Goal: Answer question/provide support

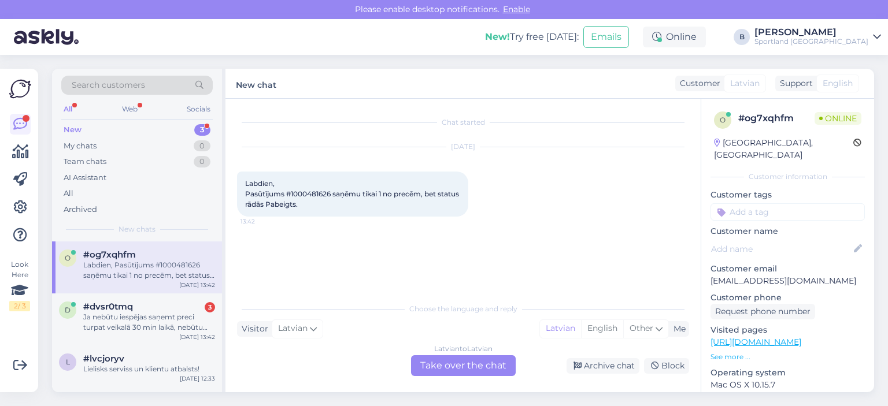
scroll to position [180, 0]
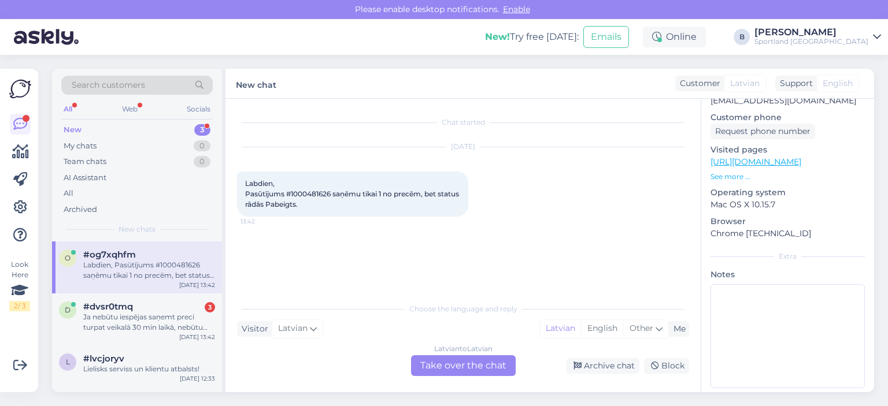
click at [451, 360] on div "Latvian to Latvian Take over the chat" at bounding box center [463, 365] width 105 height 21
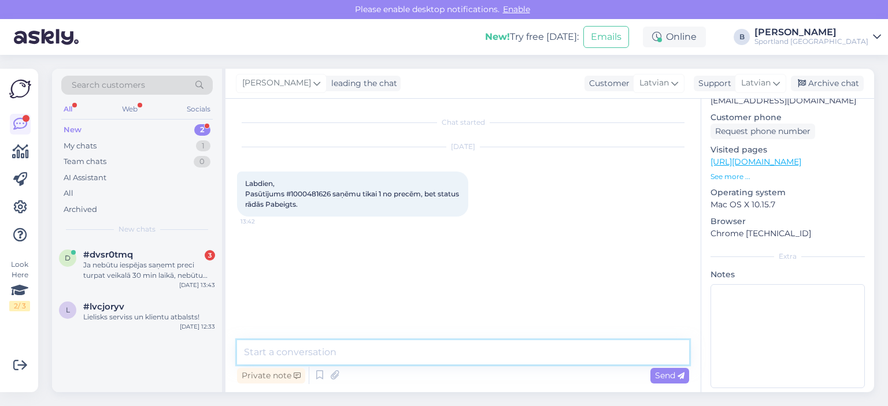
click at [449, 358] on textarea at bounding box center [463, 352] width 452 height 24
type textarea "Sveiki, pārbaudīsim"
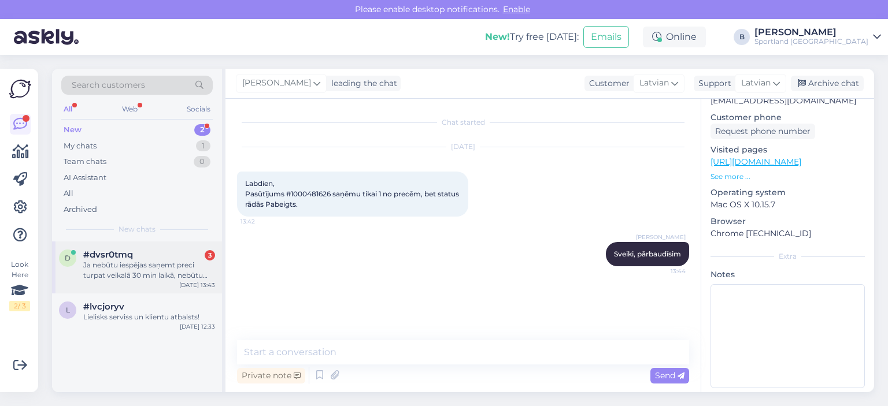
click at [161, 265] on div "Ja nebūtu iespējas saņemt preci turpat veikalā 30 min laikā, nebūtu veikusi pas…" at bounding box center [149, 270] width 132 height 21
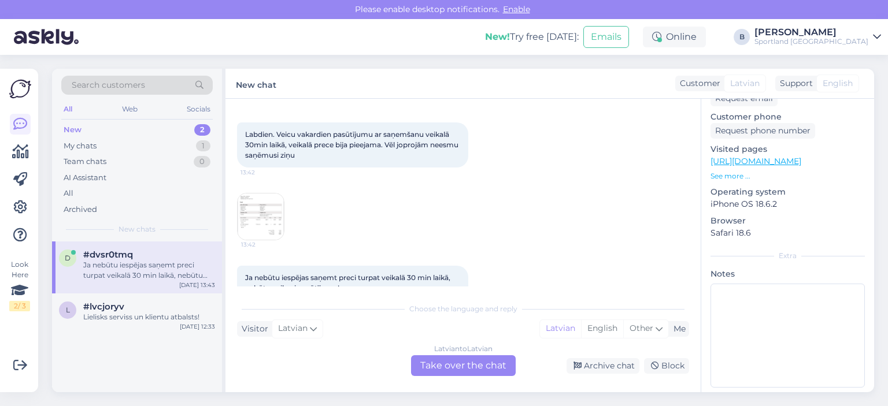
scroll to position [75, 0]
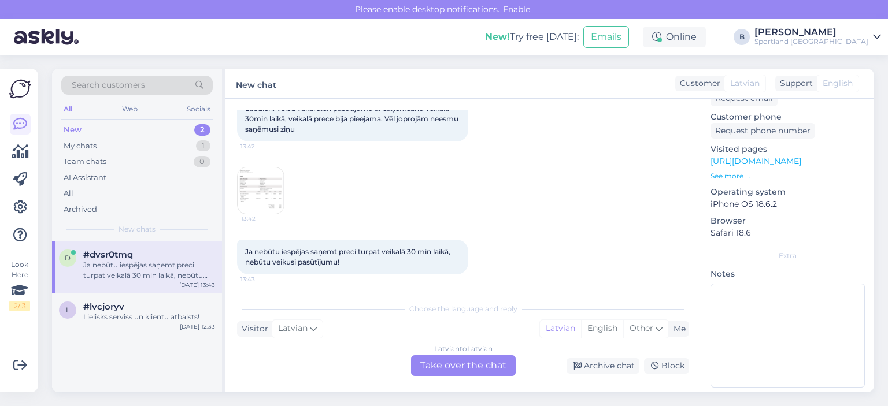
click at [268, 201] on img at bounding box center [261, 191] width 46 height 46
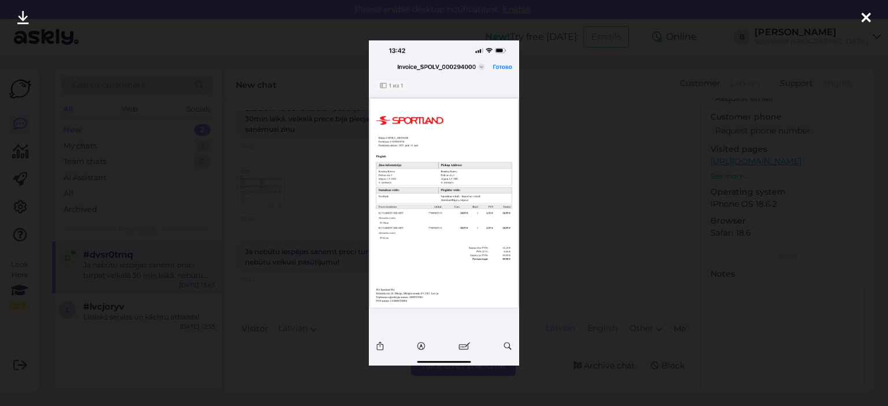
click at [569, 148] on div at bounding box center [444, 203] width 888 height 406
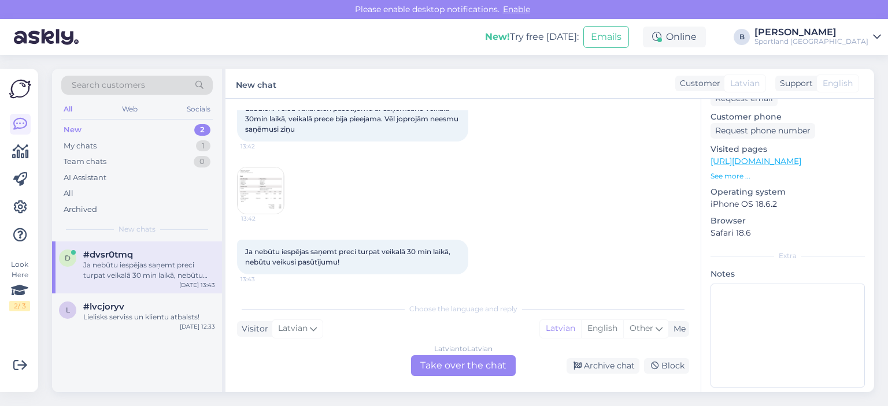
click at [481, 367] on div "Latvian to Latvian Take over the chat" at bounding box center [463, 365] width 105 height 21
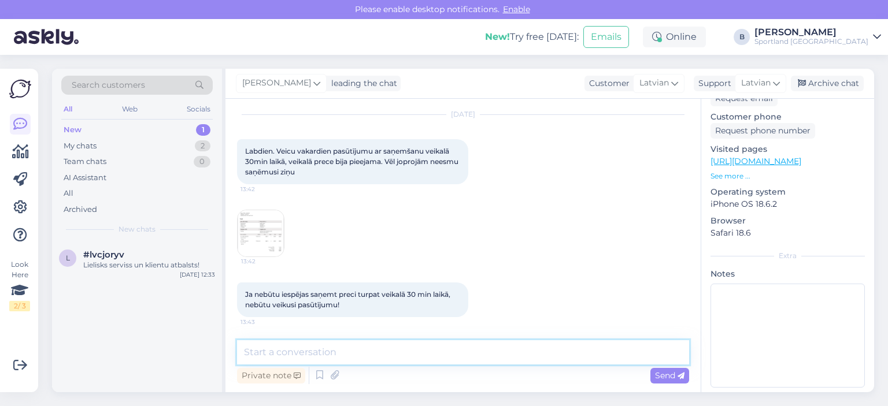
click at [476, 351] on textarea at bounding box center [463, 352] width 452 height 24
type textarea "Sveiki, pārbaudīsim"
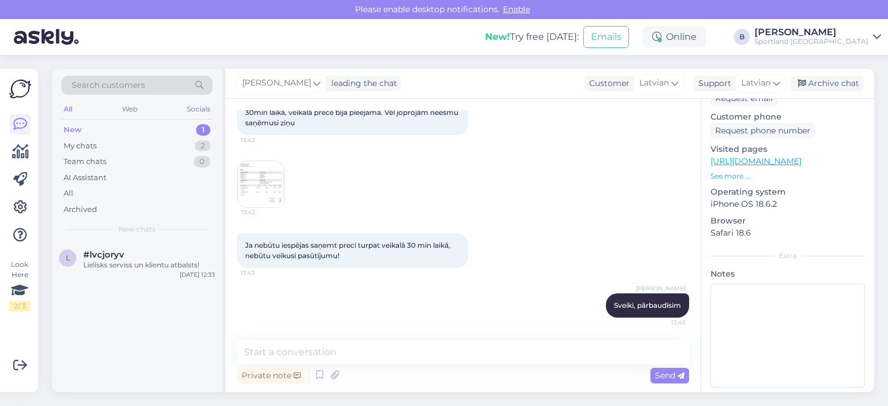
click at [265, 171] on img at bounding box center [261, 184] width 46 height 46
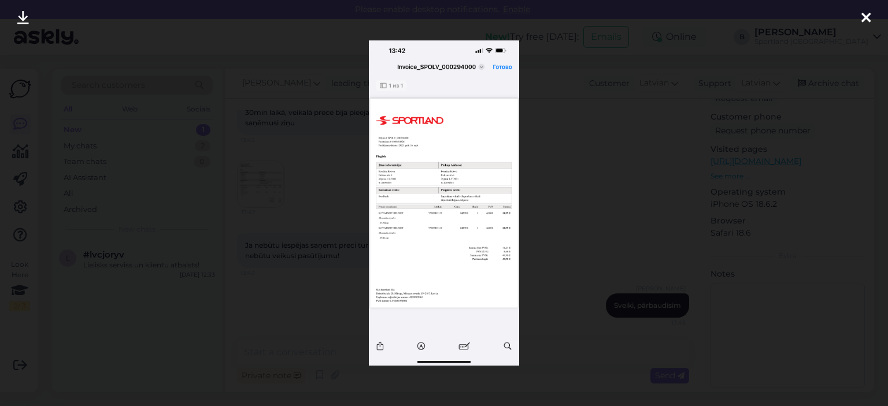
click at [413, 135] on img at bounding box center [444, 202] width 150 height 325
click at [863, 79] on div at bounding box center [444, 203] width 888 height 406
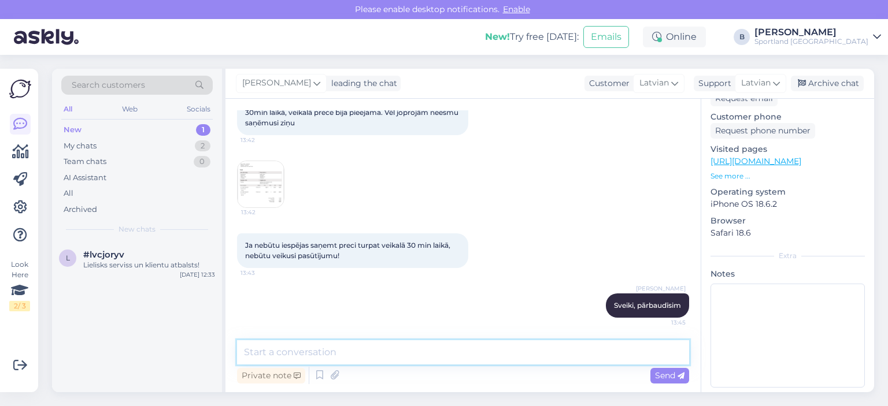
click at [354, 350] on textarea at bounding box center [463, 352] width 452 height 24
type textarea "N"
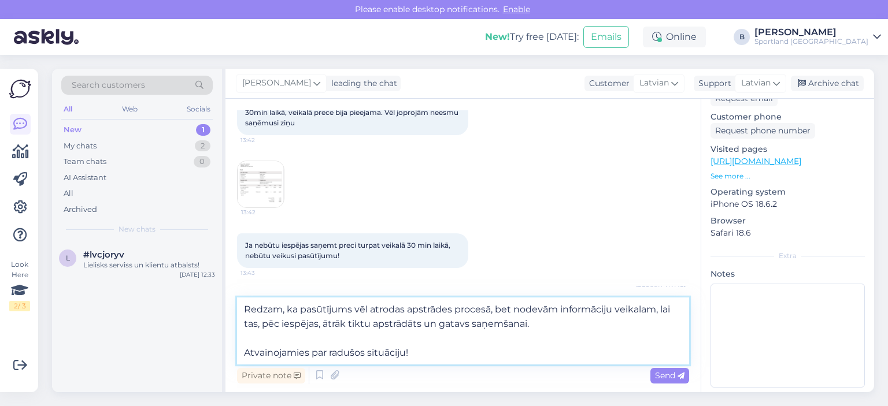
type textarea "Redzam, ka pasūtījums vēl atrodas apstrādes procesā, bet nodevām informāciju ve…"
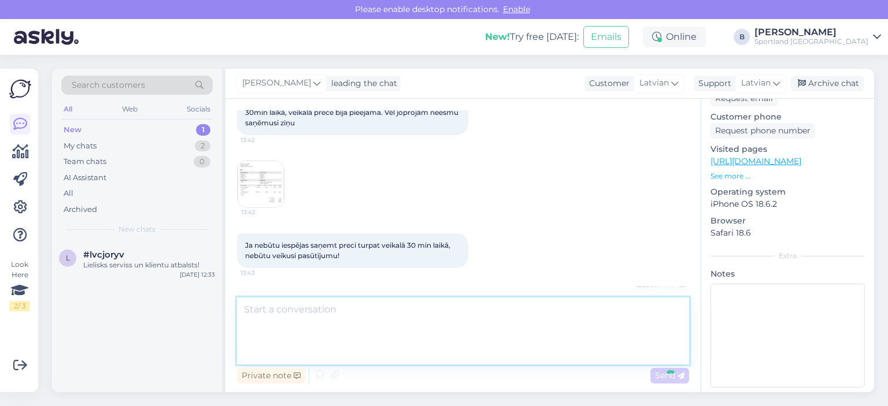
scroll to position [173, 0]
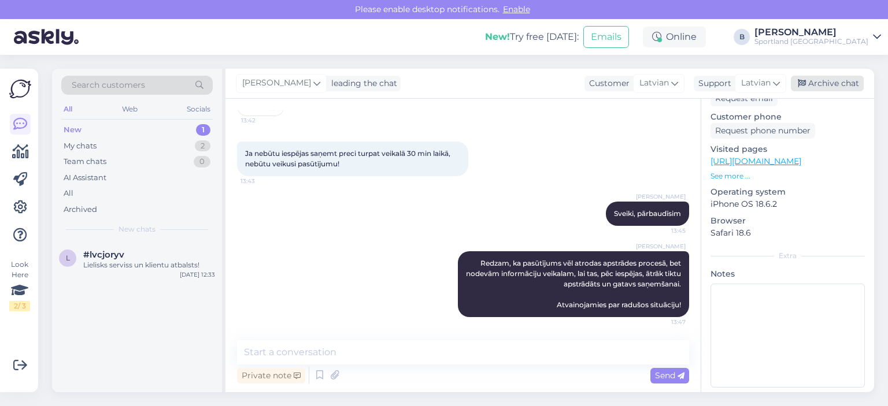
click at [811, 79] on div "Archive chat" at bounding box center [827, 84] width 73 height 16
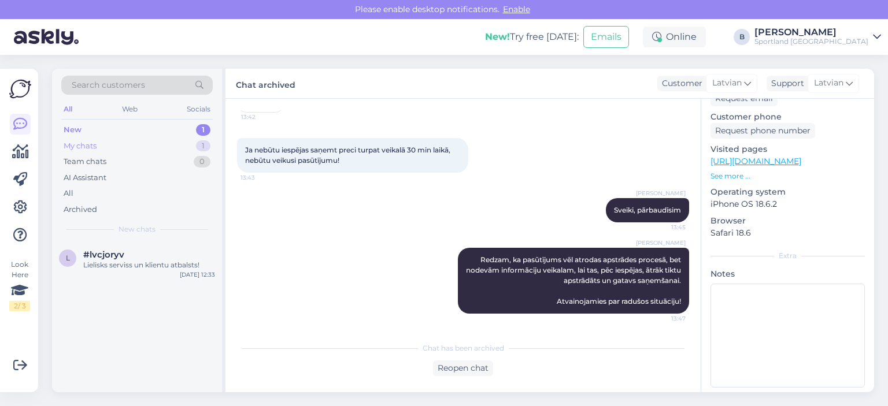
click at [86, 147] on div "My chats" at bounding box center [80, 146] width 33 height 12
click at [83, 193] on div "All" at bounding box center [136, 194] width 151 height 16
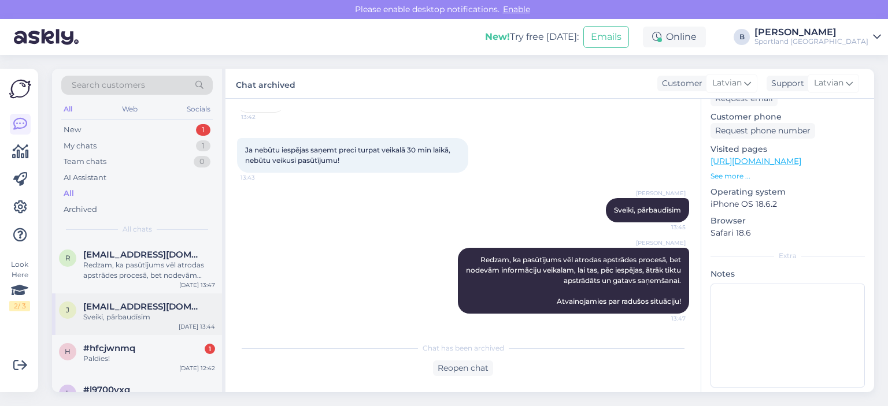
click at [134, 317] on div "Sveiki, pārbaudīsim" at bounding box center [149, 317] width 132 height 10
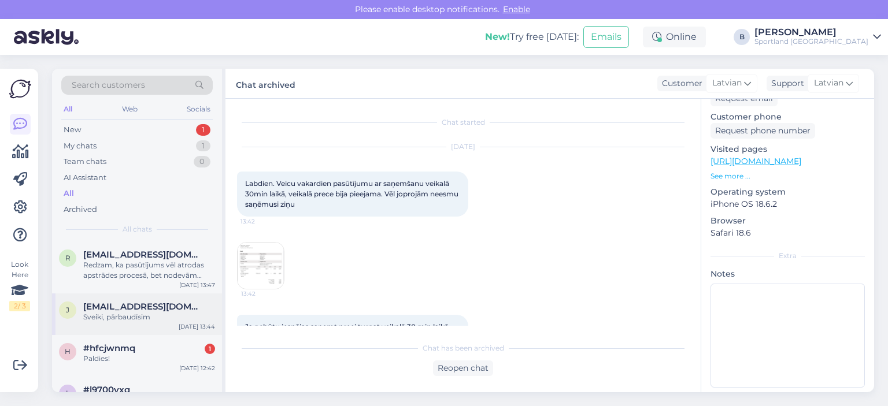
scroll to position [180, 0]
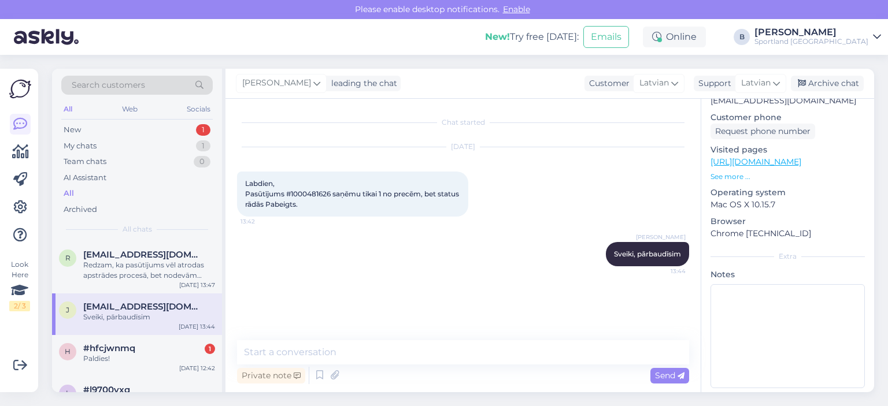
click at [310, 195] on span "Labdien, Pasūtījums #1000481626 saņēmu tikai 1 no precēm, bet status rādās Pabe…" at bounding box center [353, 193] width 216 height 29
copy span "1000481626"
click at [342, 355] on textarea at bounding box center [463, 352] width 452 height 24
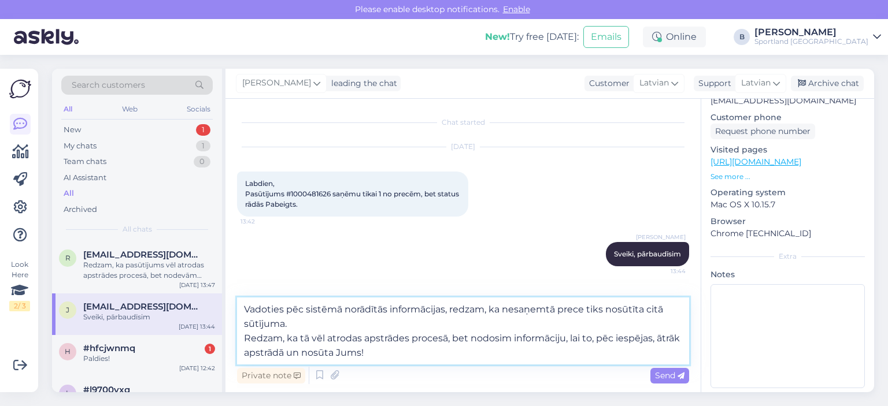
type textarea "Vadoties pēc sistēmā norādītās informācijas, redzam, ka nesaņemtā prece tiks no…"
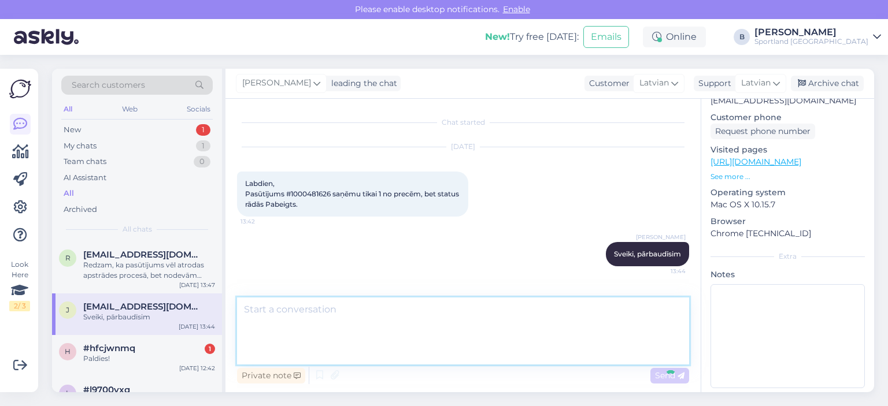
scroll to position [40, 0]
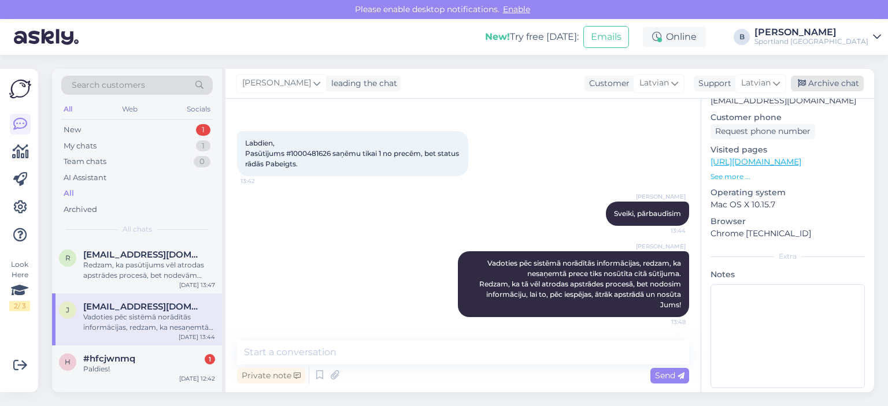
click at [814, 76] on div "Archive chat" at bounding box center [827, 84] width 73 height 16
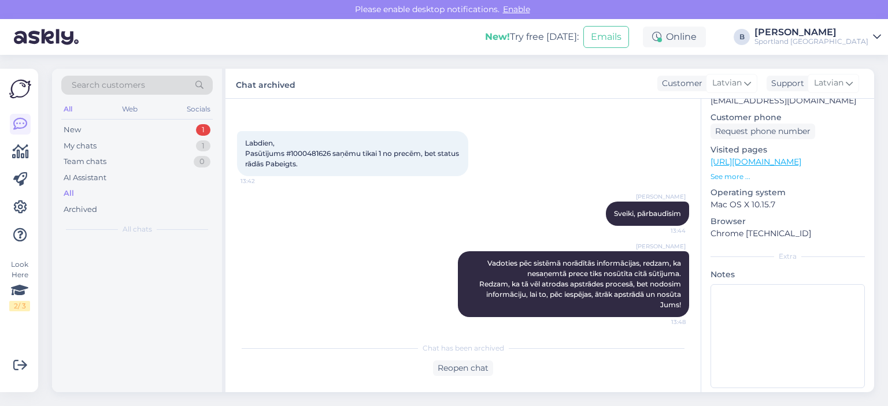
scroll to position [44, 0]
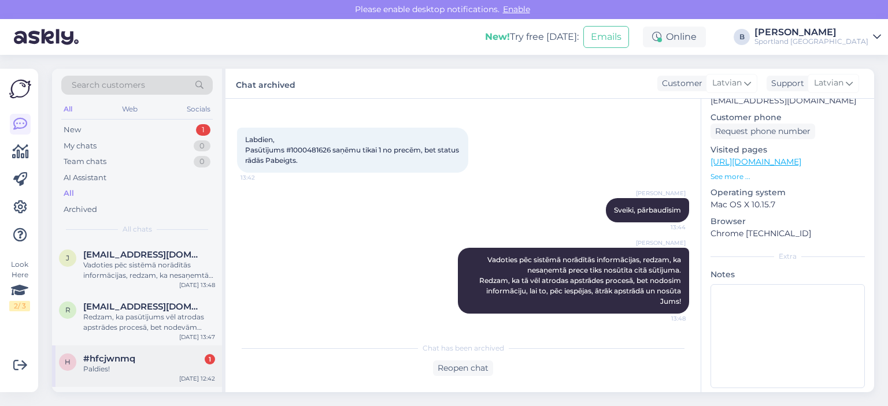
click at [146, 364] on div "Paldies!" at bounding box center [149, 369] width 132 height 10
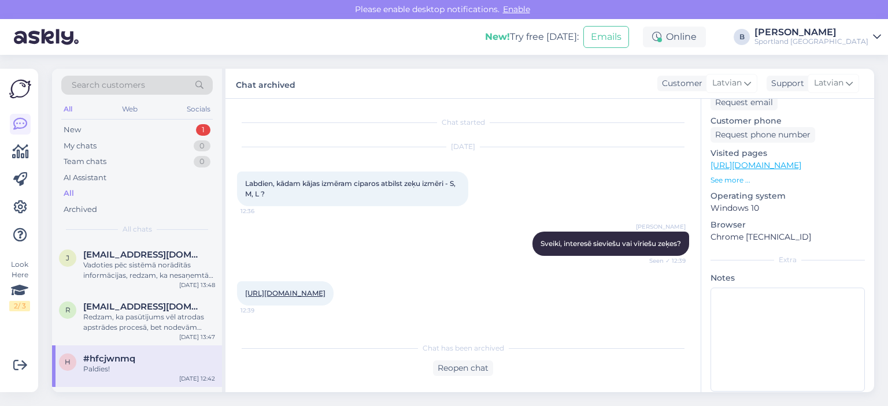
scroll to position [184, 0]
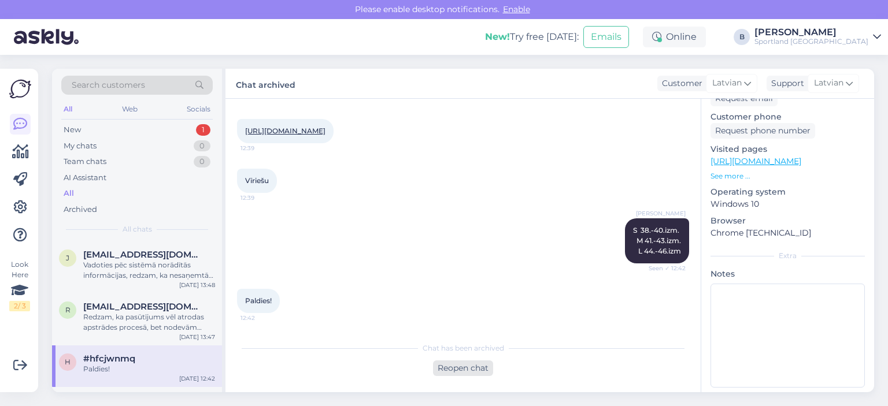
click at [472, 369] on div "Reopen chat" at bounding box center [463, 369] width 60 height 16
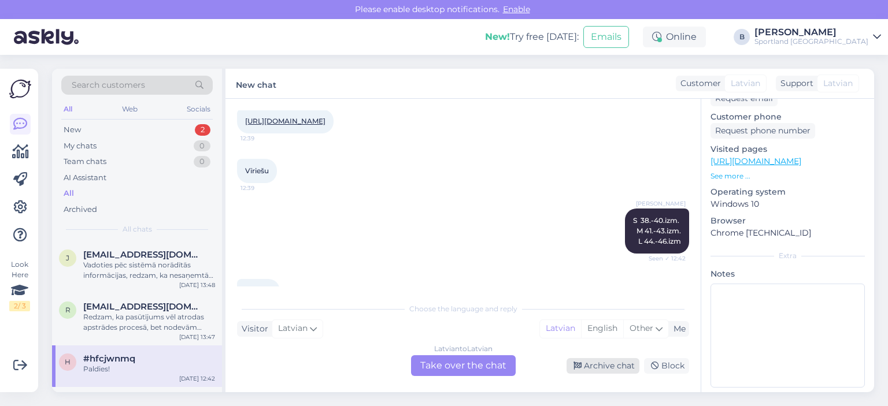
click at [606, 367] on div "Archive chat" at bounding box center [602, 366] width 73 height 16
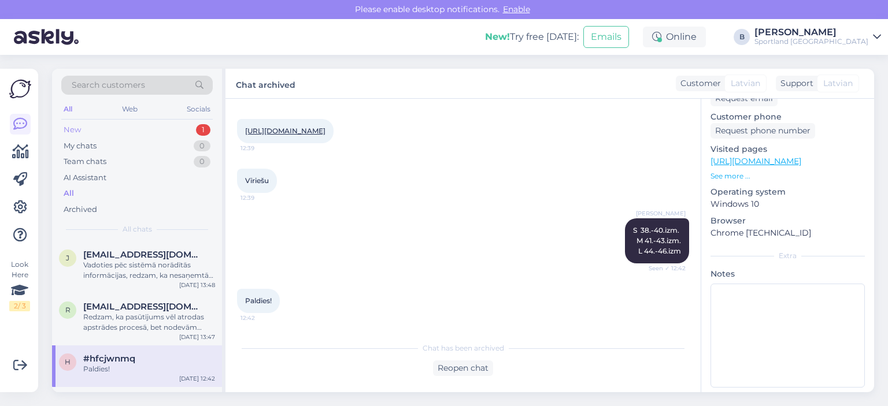
click at [111, 131] on div "New 1" at bounding box center [136, 130] width 151 height 16
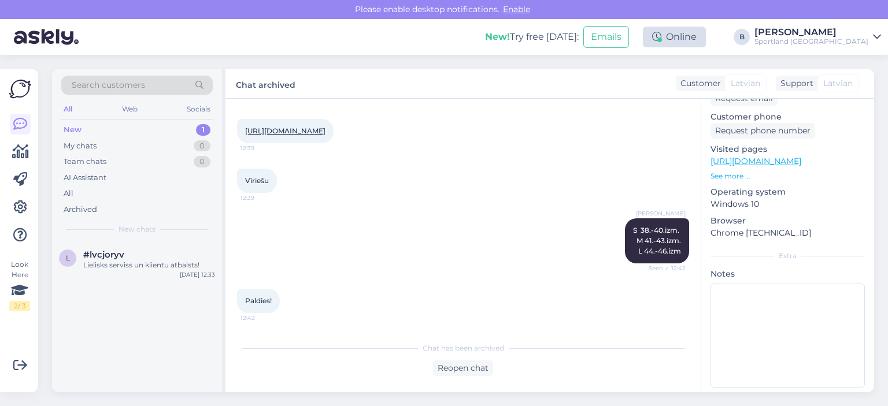
click at [706, 39] on div "Online" at bounding box center [674, 37] width 63 height 21
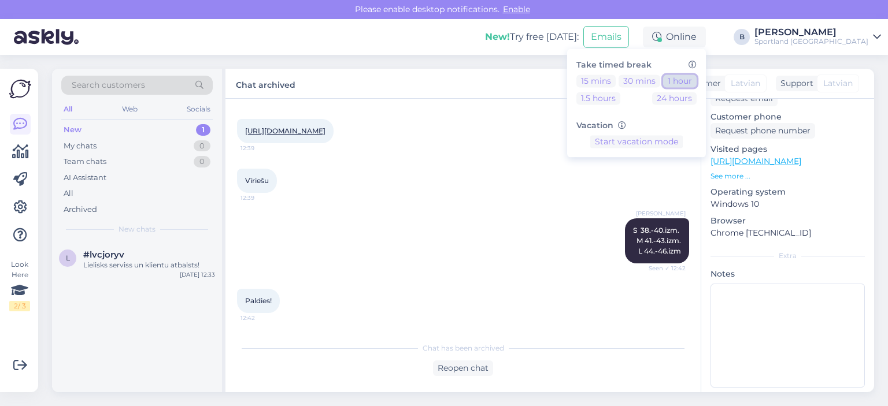
click at [696, 80] on button "1 hour" at bounding box center [680, 81] width 34 height 13
